Goal: Complete application form: Complete application form

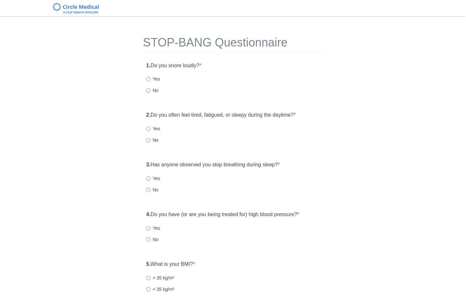
click at [152, 80] on label "Yes" at bounding box center [153, 79] width 14 height 6
click at [151, 80] on input "Yes" at bounding box center [148, 79] width 4 height 4
radio input "true"
click at [217, 137] on div "No" at bounding box center [233, 140] width 174 height 6
click at [149, 129] on input "Yes" at bounding box center [148, 129] width 4 height 4
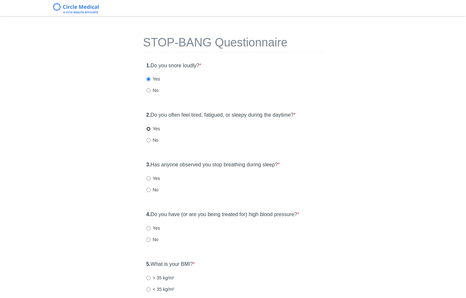
radio input "true"
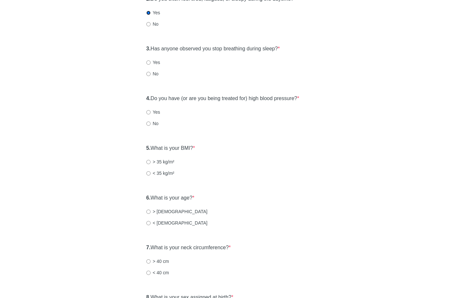
scroll to position [121, 0]
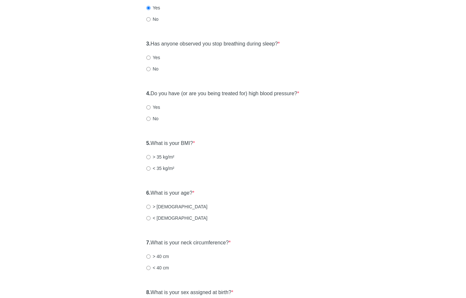
click at [151, 58] on label "Yes" at bounding box center [153, 57] width 14 height 6
click at [151, 58] on input "Yes" at bounding box center [148, 58] width 4 height 4
radio input "true"
click at [156, 157] on label "> 35 kg/m²" at bounding box center [160, 157] width 28 height 6
click at [151, 157] on input "> 35 kg/m²" at bounding box center [148, 157] width 4 height 4
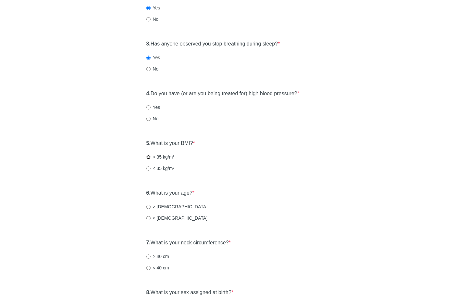
radio input "true"
click at [153, 117] on label "No" at bounding box center [152, 118] width 12 height 6
click at [151, 117] on input "No" at bounding box center [148, 119] width 4 height 4
radio input "true"
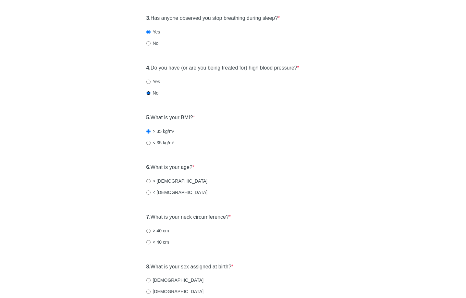
scroll to position [176, 0]
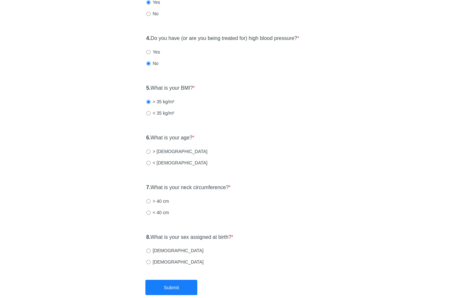
click at [159, 165] on label "< [DEMOGRAPHIC_DATA]" at bounding box center [176, 162] width 61 height 6
click at [151, 165] on input "< [DEMOGRAPHIC_DATA]" at bounding box center [148, 163] width 4 height 4
radio input "true"
click at [151, 212] on label "< 40 cm" at bounding box center [157, 212] width 23 height 6
click at [151, 212] on input "< 40 cm" at bounding box center [148, 212] width 4 height 4
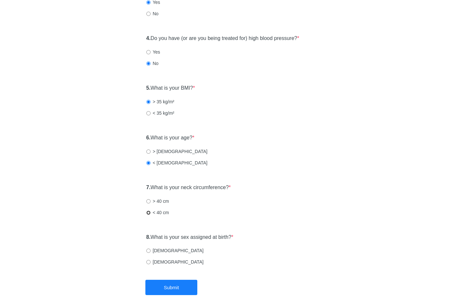
radio input "true"
click at [148, 251] on input "[DEMOGRAPHIC_DATA]" at bounding box center [148, 250] width 4 height 4
radio input "true"
click at [167, 284] on button "Submit" at bounding box center [171, 287] width 52 height 15
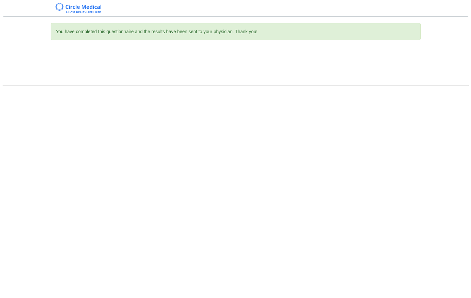
scroll to position [0, 0]
